Goal: Subscribe to service/newsletter

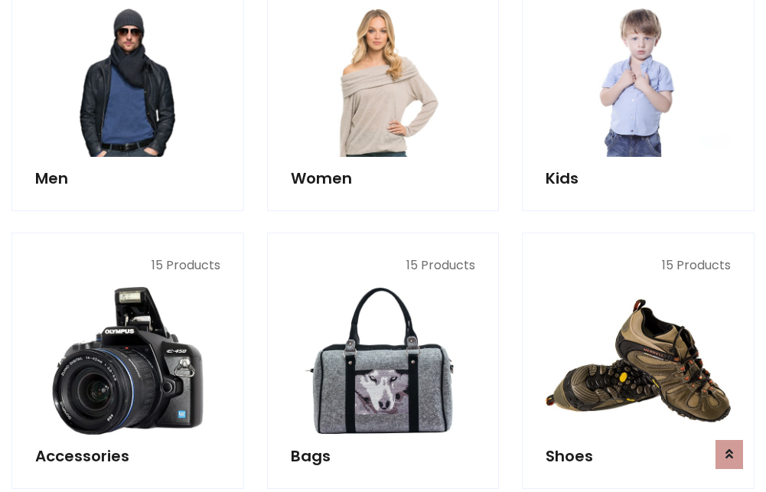
scroll to position [1110, 0]
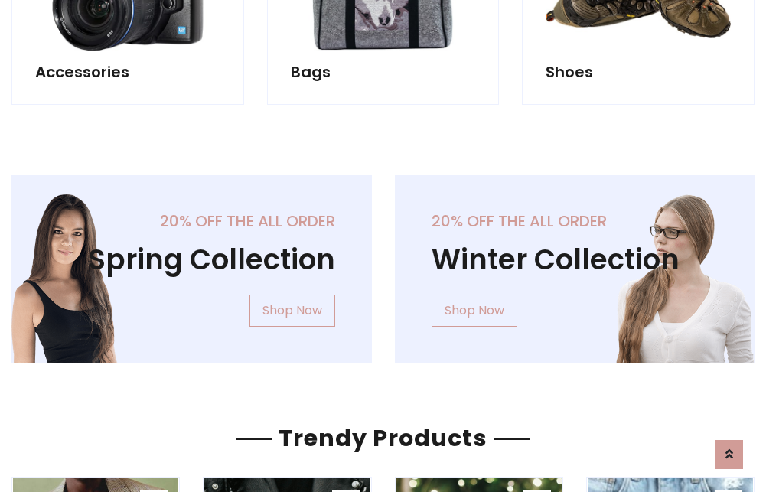
click at [383, 263] on div "20% off the all order Winter Collection Shop Now" at bounding box center [574, 281] width 383 height 213
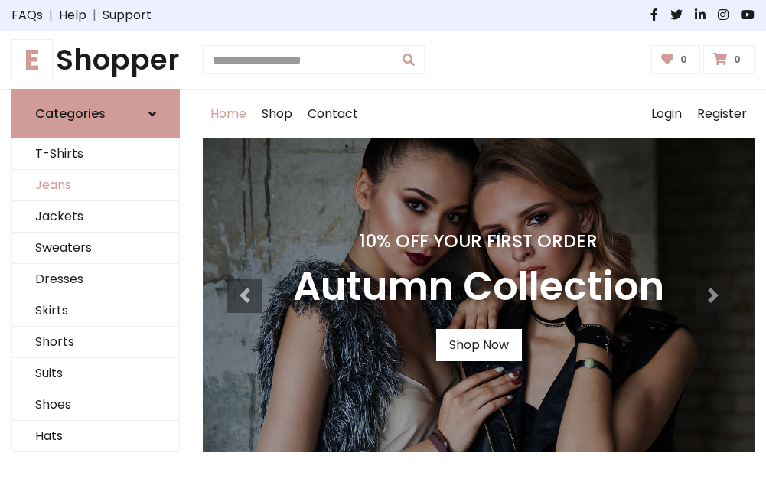
click at [96, 186] on link "Jeans" at bounding box center [95, 185] width 167 height 31
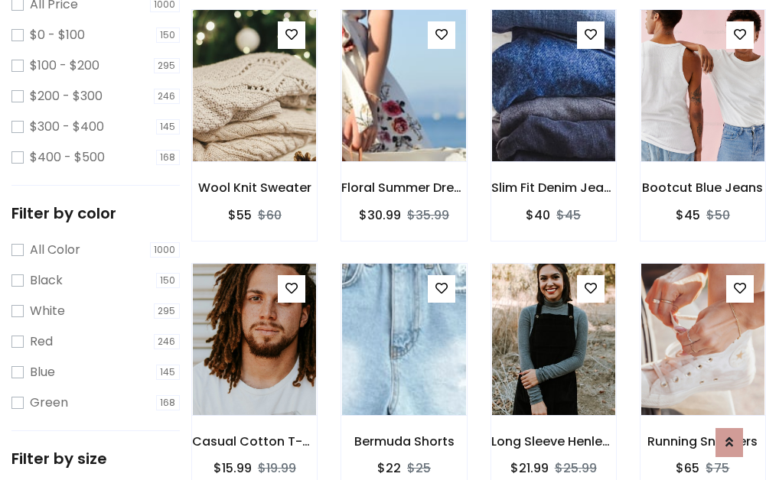
scroll to position [449, 0]
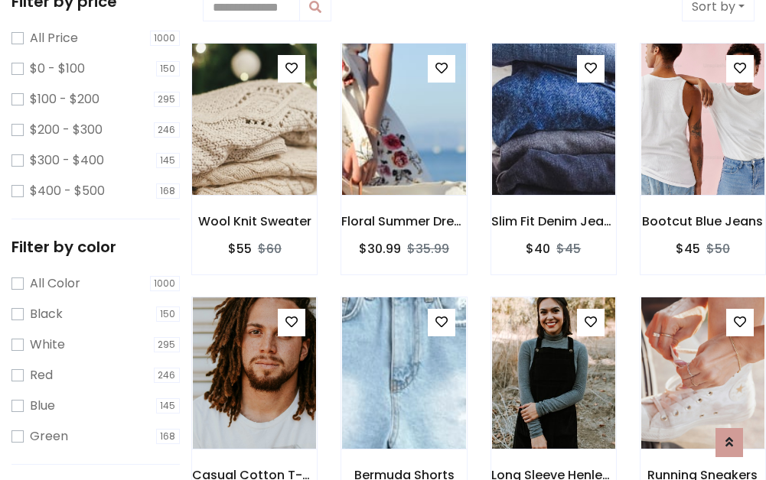
click at [254, 119] on img at bounding box center [255, 119] width 148 height 367
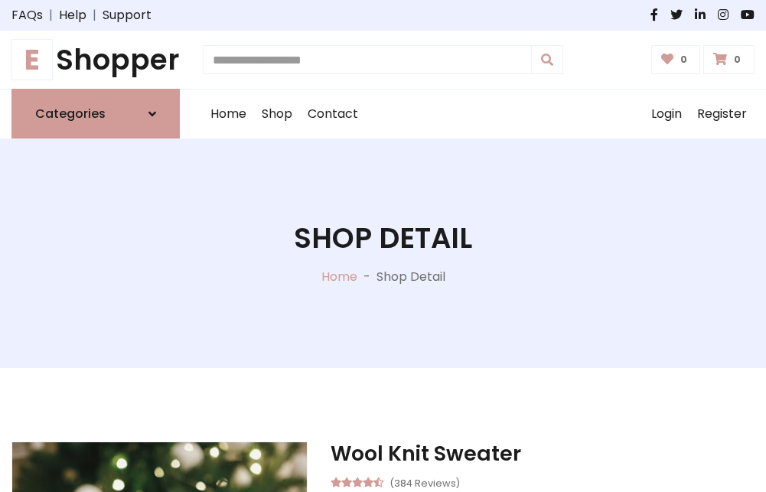
scroll to position [164, 0]
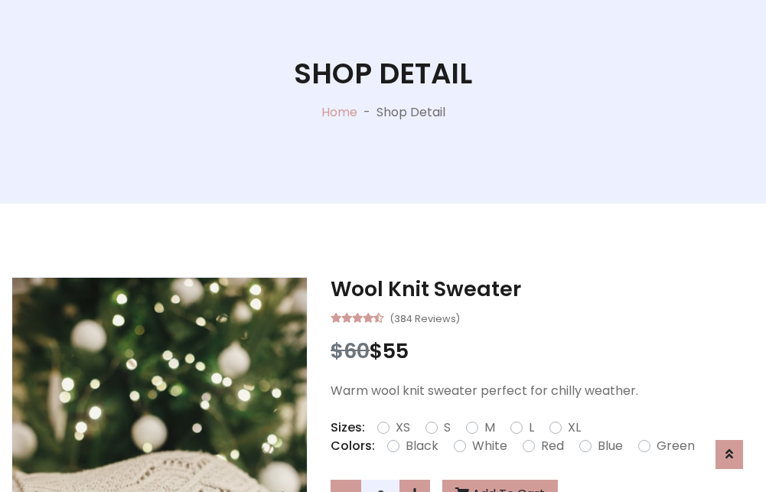
click at [550, 446] on label "Red" at bounding box center [552, 446] width 23 height 18
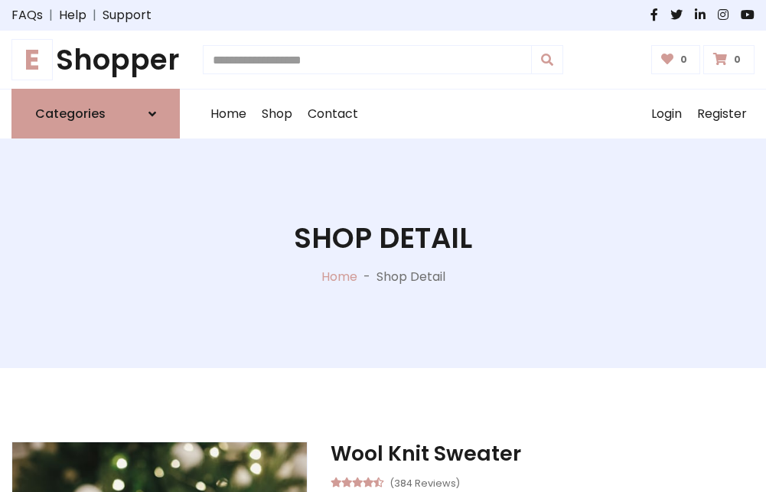
scroll to position [164, 0]
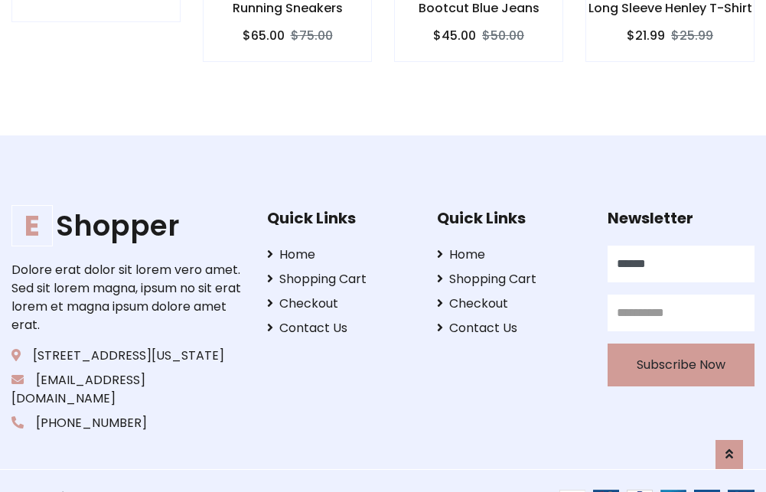
type input "******"
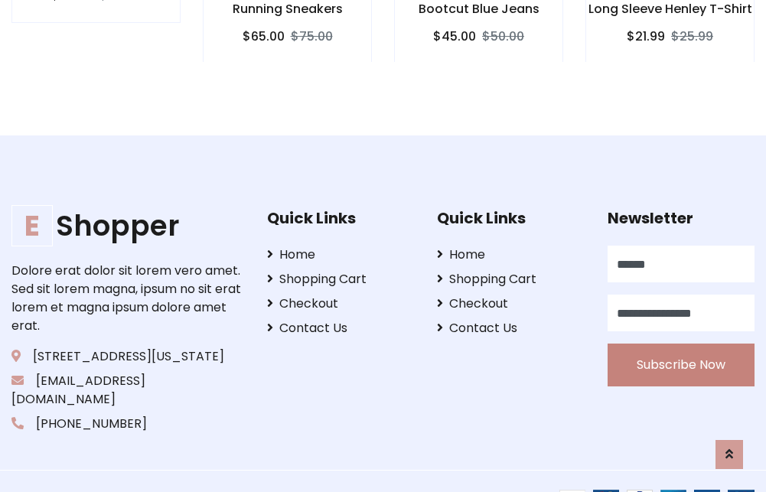
type input "**********"
click at [680, 346] on button "Subscribe Now" at bounding box center [680, 364] width 147 height 43
